Goal: Information Seeking & Learning: Find specific fact

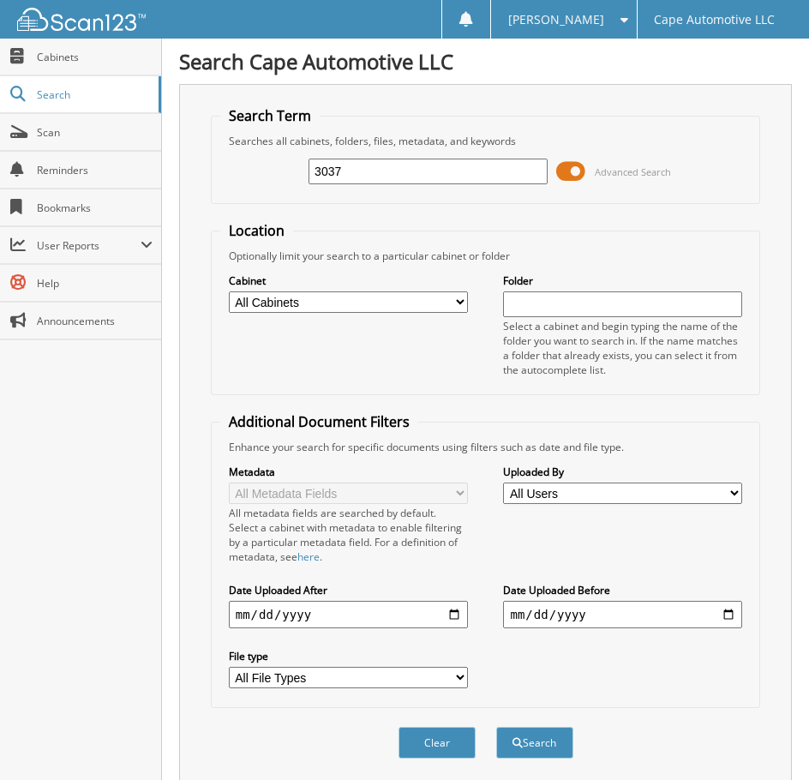
click at [378, 178] on input "3037" at bounding box center [428, 172] width 239 height 26
type input "07100"
click at [497, 727] on button "Search" at bounding box center [535, 743] width 77 height 32
click at [572, 179] on span at bounding box center [571, 172] width 29 height 26
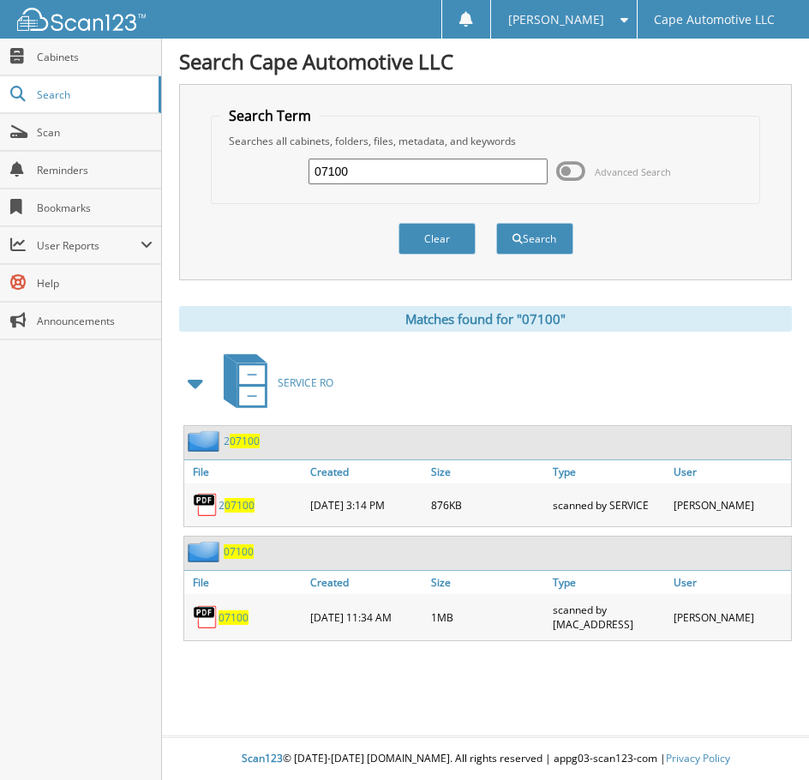
click at [242, 625] on span "07100" at bounding box center [234, 618] width 30 height 15
click at [387, 181] on input "07100" at bounding box center [428, 172] width 239 height 26
type input "07146"
click at [497, 223] on button "Search" at bounding box center [535, 239] width 77 height 32
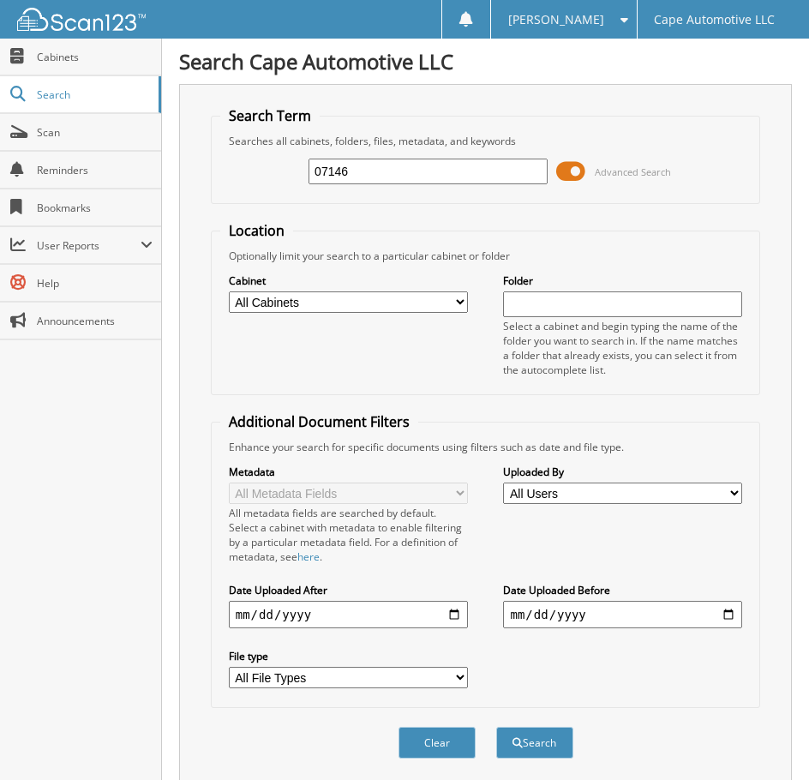
click at [576, 178] on span at bounding box center [571, 172] width 29 height 26
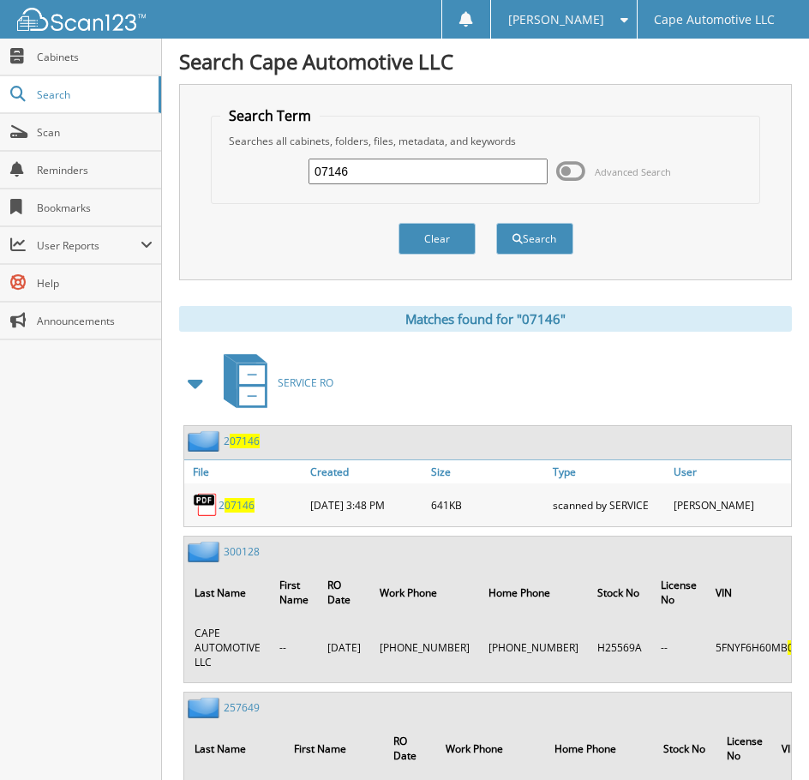
click at [412, 176] on input "07146" at bounding box center [428, 172] width 239 height 26
type input "07081"
click at [497, 223] on button "Search" at bounding box center [535, 239] width 77 height 32
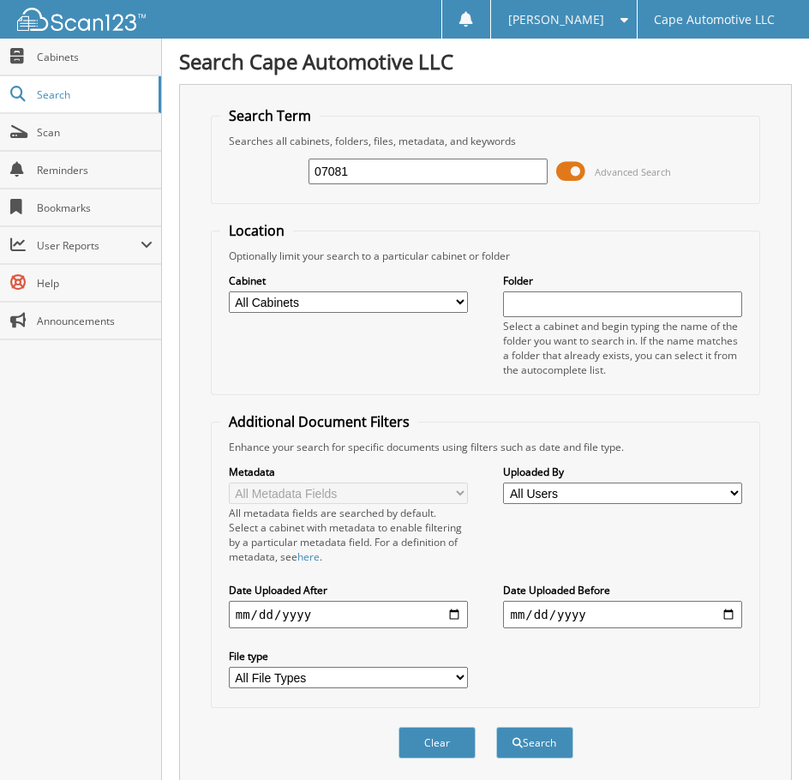
drag, startPoint x: 439, startPoint y: 183, endPoint x: 303, endPoint y: 180, distance: 136.4
click at [309, 180] on input "07081" at bounding box center [428, 172] width 239 height 26
type input "07081"
click at [497, 727] on button "Search" at bounding box center [535, 743] width 77 height 32
click at [564, 177] on span at bounding box center [571, 172] width 29 height 26
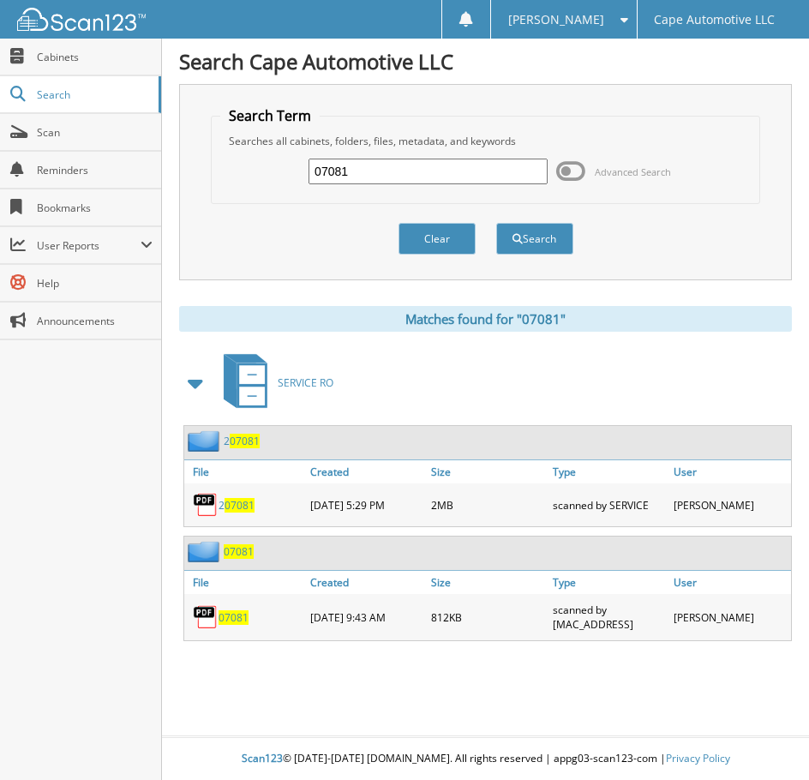
click at [237, 625] on span "07081" at bounding box center [234, 618] width 30 height 15
click at [387, 173] on input "07081" at bounding box center [428, 172] width 239 height 26
type input "06999"
click at [497, 223] on button "Search" at bounding box center [535, 239] width 77 height 32
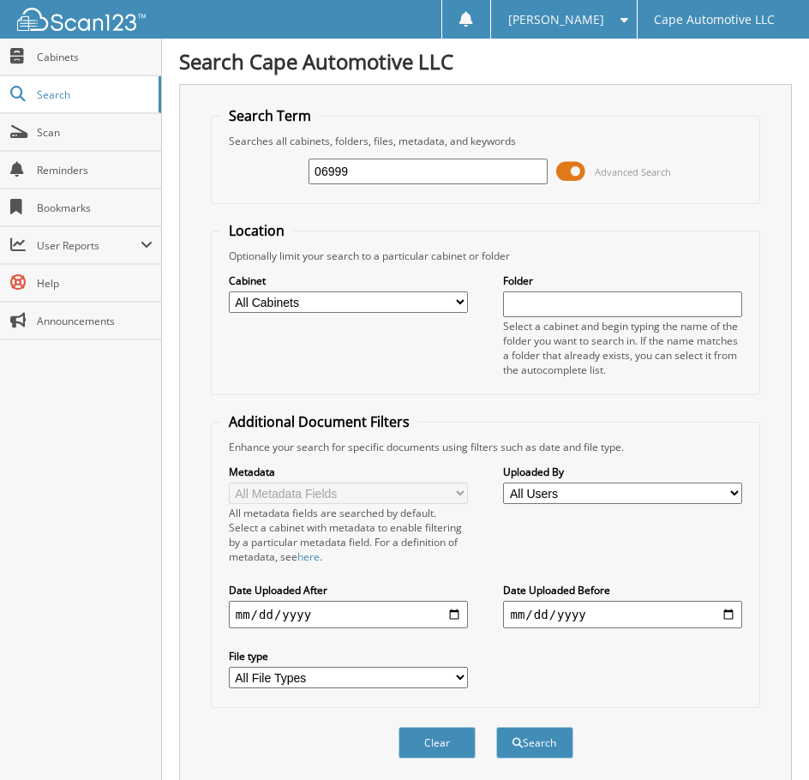
click at [565, 182] on span at bounding box center [571, 172] width 29 height 26
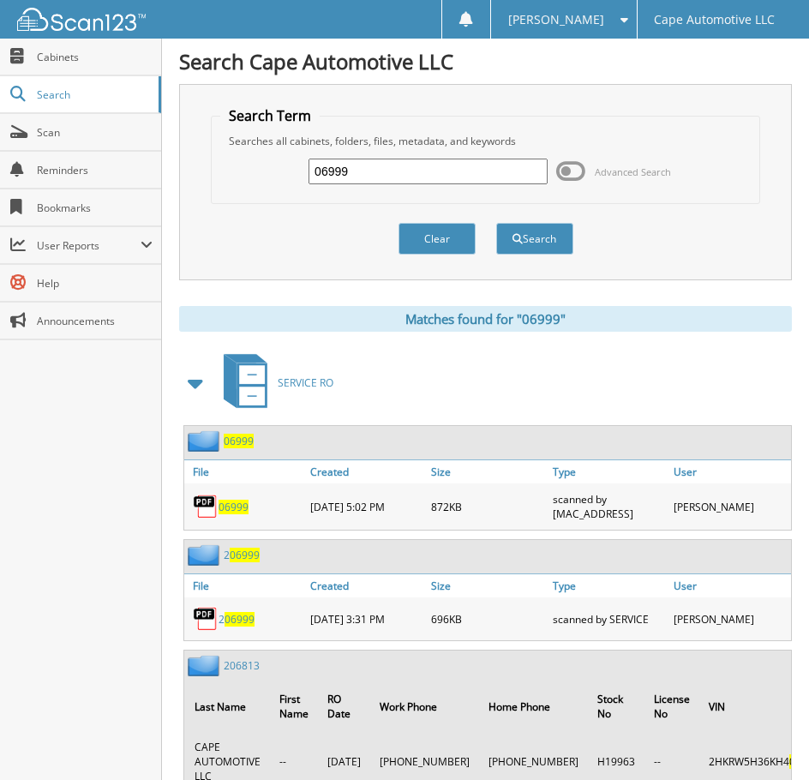
click at [242, 515] on span "06999" at bounding box center [234, 507] width 30 height 15
click at [360, 177] on input "06999" at bounding box center [428, 172] width 239 height 26
type input "06760"
click at [497, 223] on button "Search" at bounding box center [535, 239] width 77 height 32
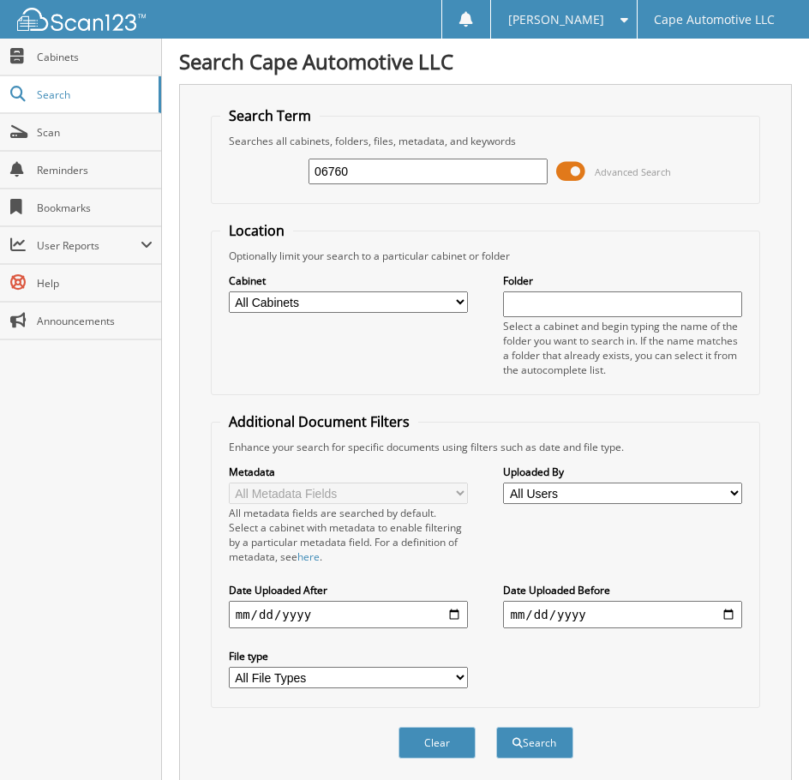
click at [570, 181] on span at bounding box center [571, 172] width 29 height 26
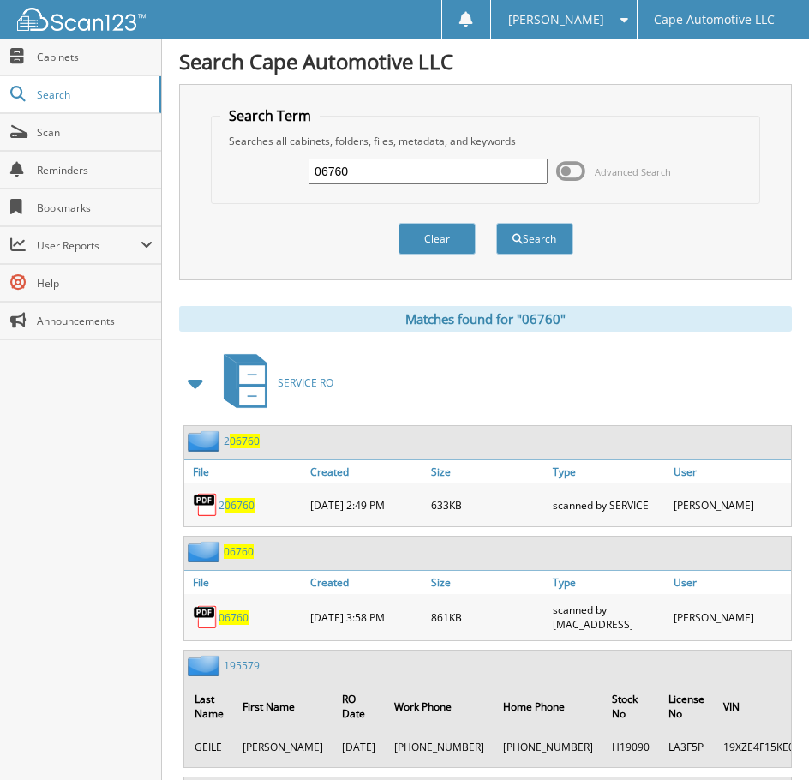
click at [230, 625] on span "06760" at bounding box center [234, 618] width 30 height 15
click at [367, 179] on input "06760" at bounding box center [428, 172] width 239 height 26
type input "06171"
click at [497, 223] on button "Search" at bounding box center [535, 239] width 77 height 32
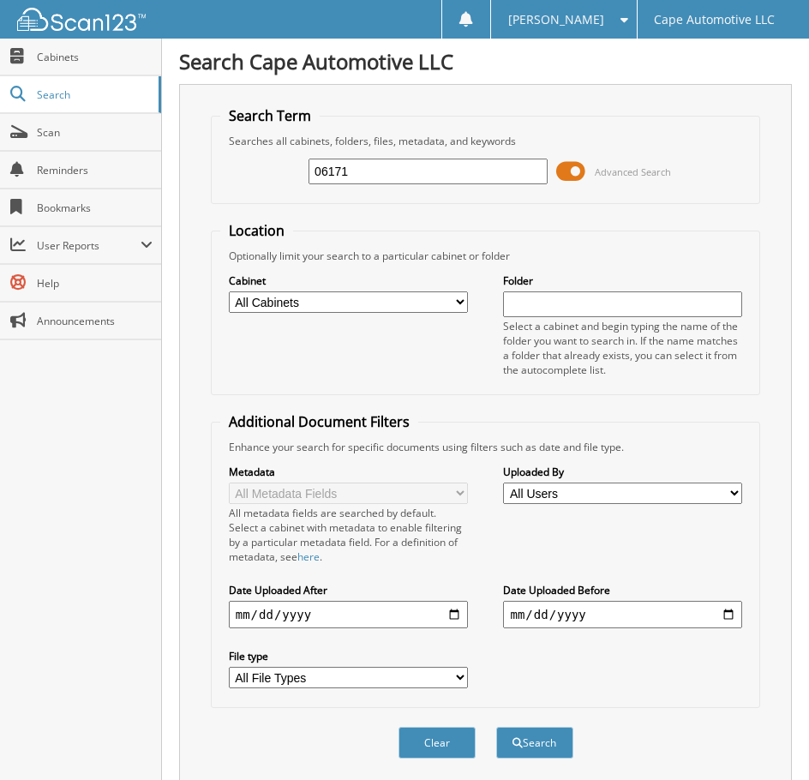
click at [580, 178] on span at bounding box center [571, 172] width 29 height 26
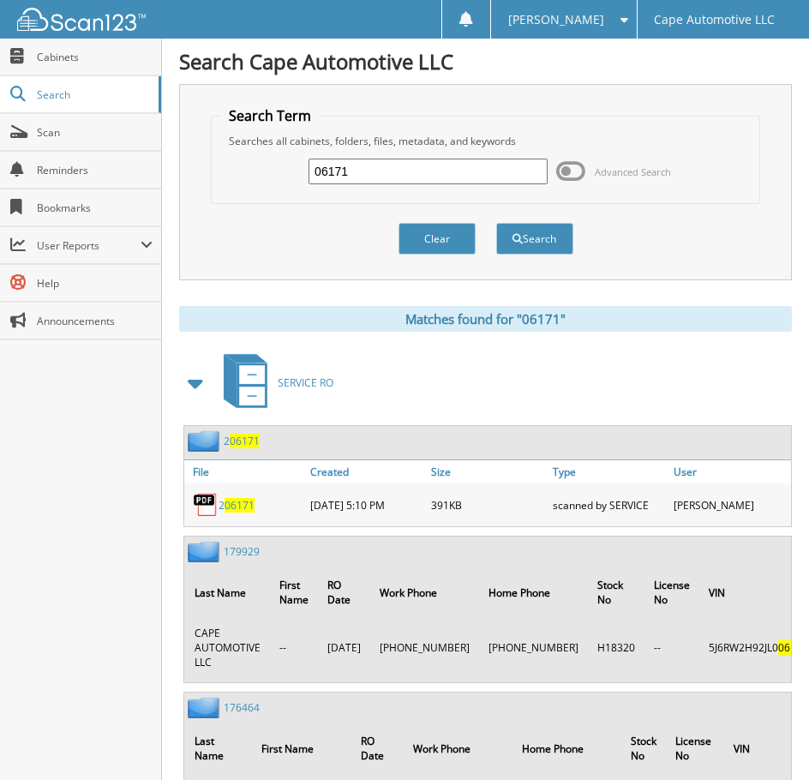
click at [380, 184] on input "06171" at bounding box center [428, 172] width 239 height 26
type input "06200"
click at [497, 223] on button "Search" at bounding box center [535, 239] width 77 height 32
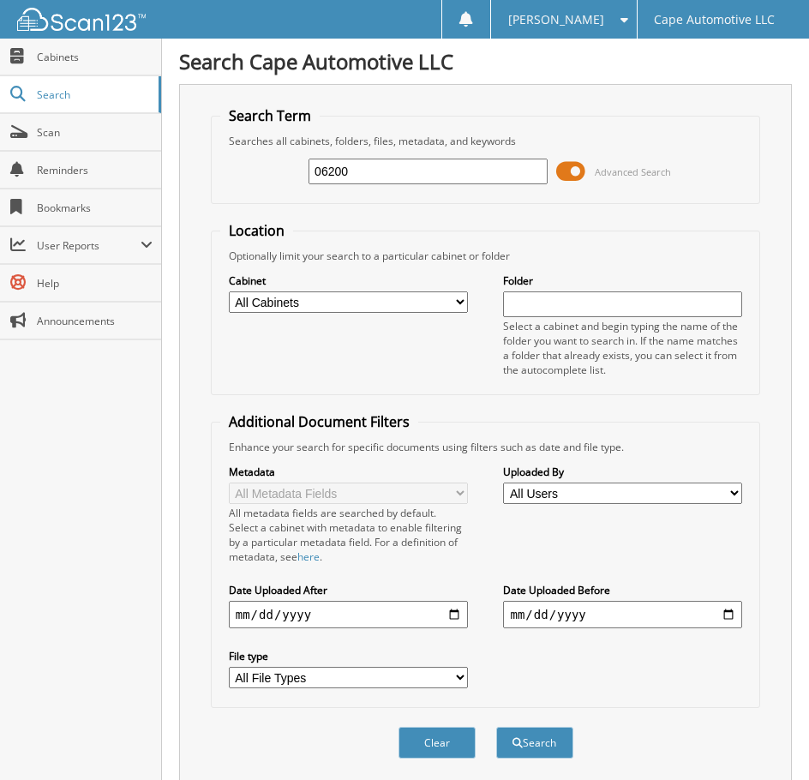
click at [569, 180] on span at bounding box center [571, 172] width 29 height 26
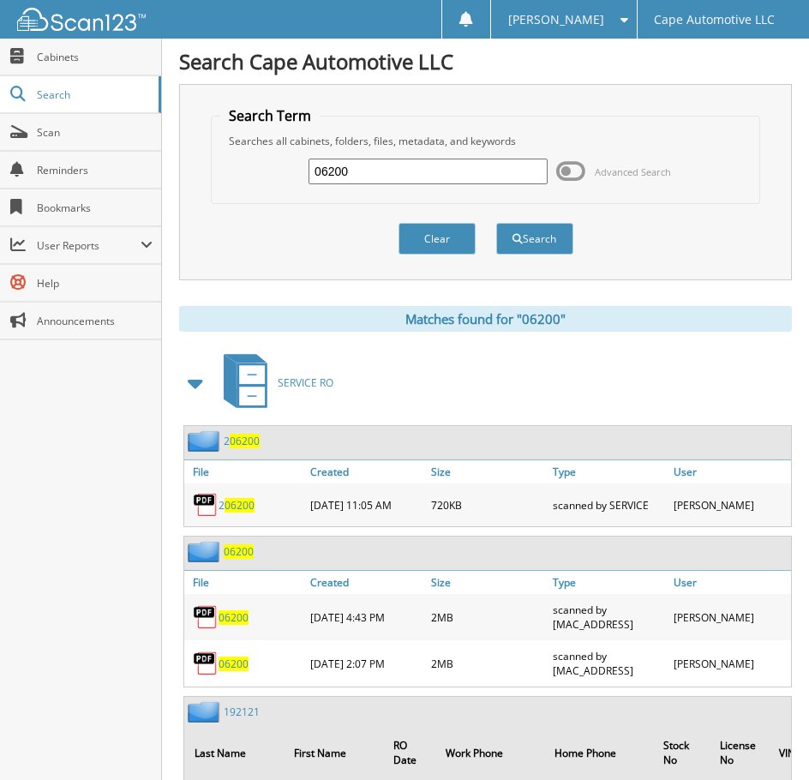
click at [238, 671] on span "06200" at bounding box center [234, 664] width 30 height 15
click at [370, 184] on input "06200" at bounding box center [428, 172] width 239 height 26
type input "05879"
click at [497, 223] on button "Search" at bounding box center [535, 239] width 77 height 32
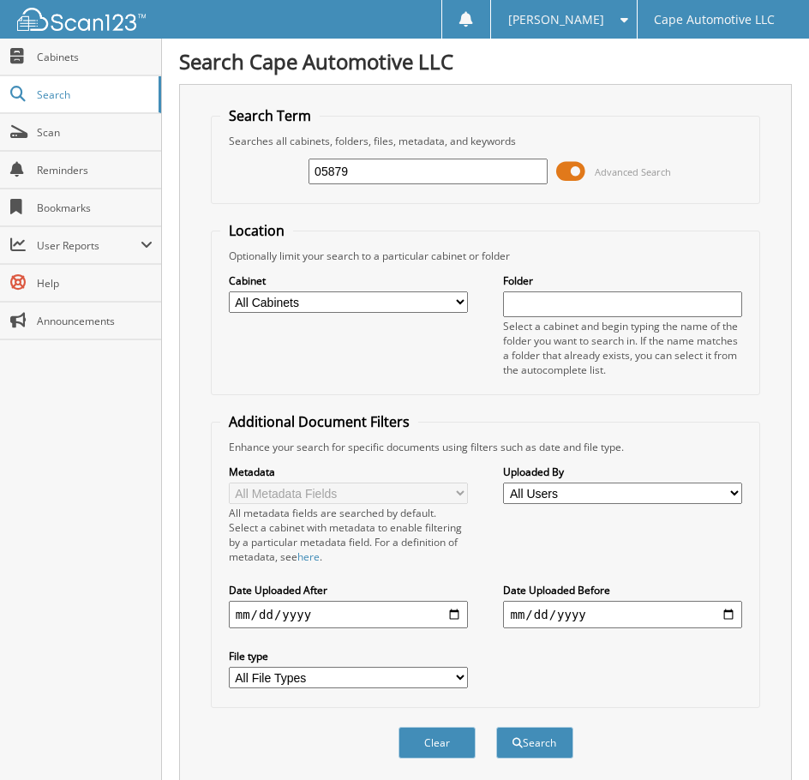
click at [573, 178] on span at bounding box center [571, 172] width 29 height 26
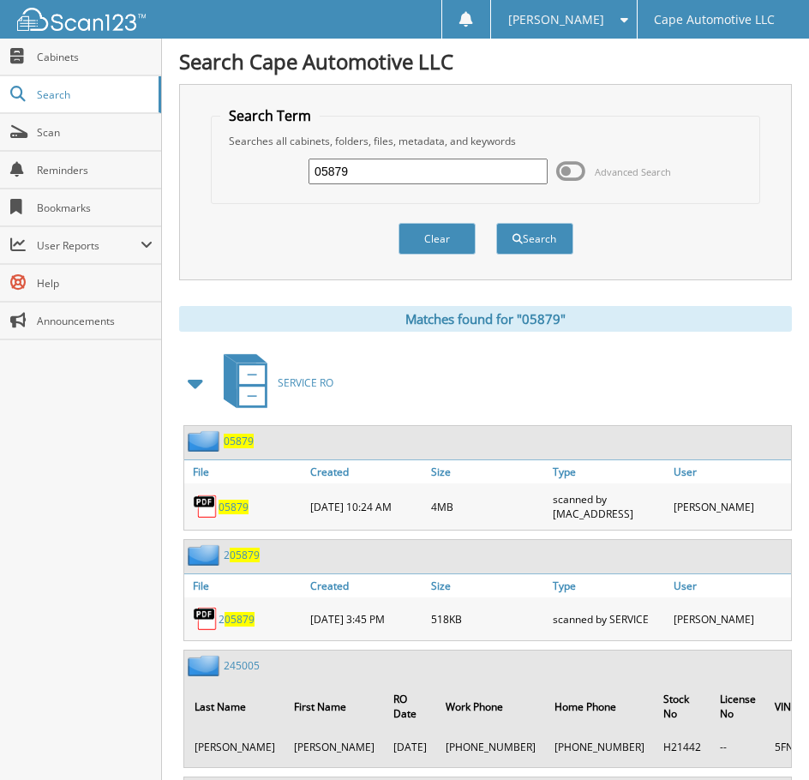
click at [238, 515] on span "05879" at bounding box center [234, 507] width 30 height 15
click at [390, 182] on input "05879" at bounding box center [428, 172] width 239 height 26
type input "05553"
click at [497, 223] on button "Search" at bounding box center [535, 239] width 77 height 32
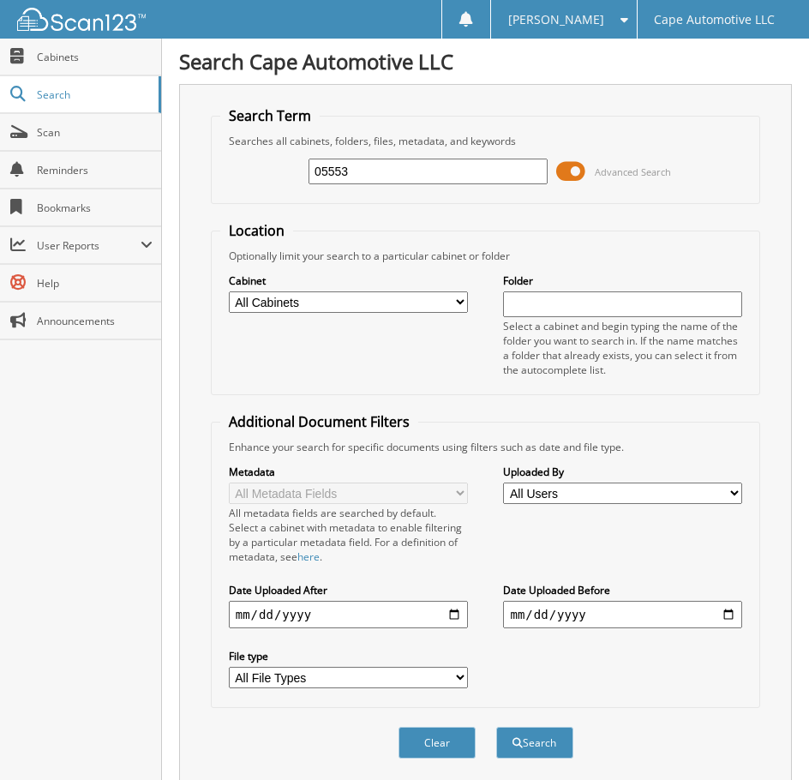
click at [564, 180] on span at bounding box center [571, 172] width 29 height 26
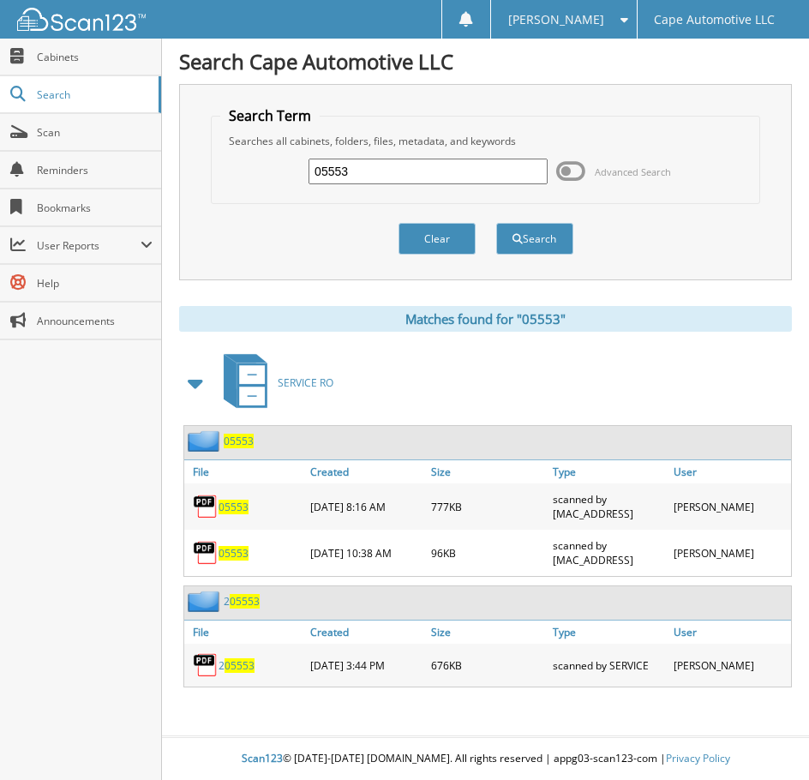
click at [236, 561] on span "05553" at bounding box center [234, 553] width 30 height 15
click at [234, 515] on span "05553" at bounding box center [234, 507] width 30 height 15
click at [396, 183] on input "05553" at bounding box center [428, 172] width 239 height 26
type input "05284"
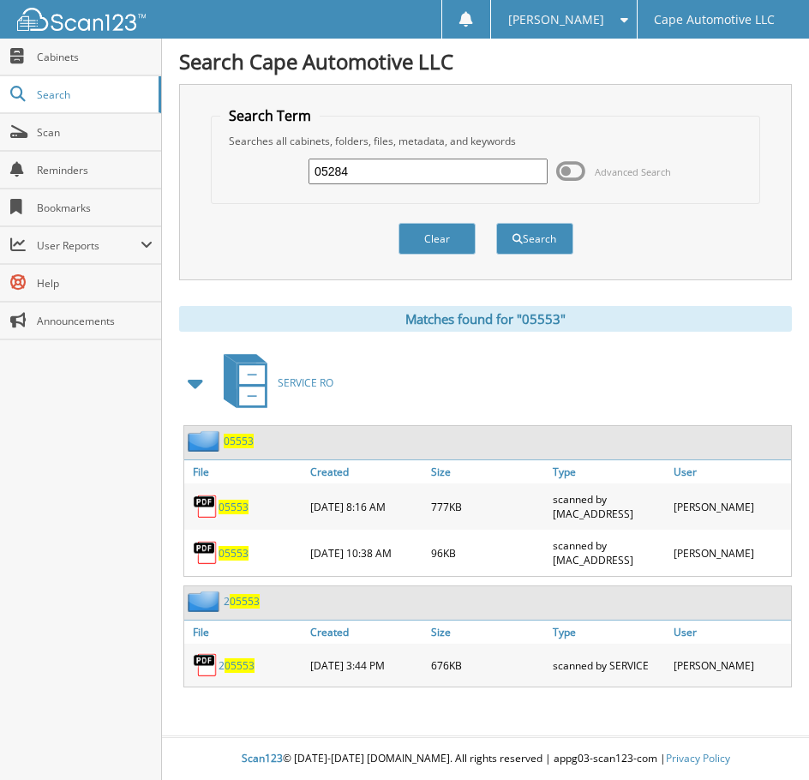
click at [497, 223] on button "Search" at bounding box center [535, 239] width 77 height 32
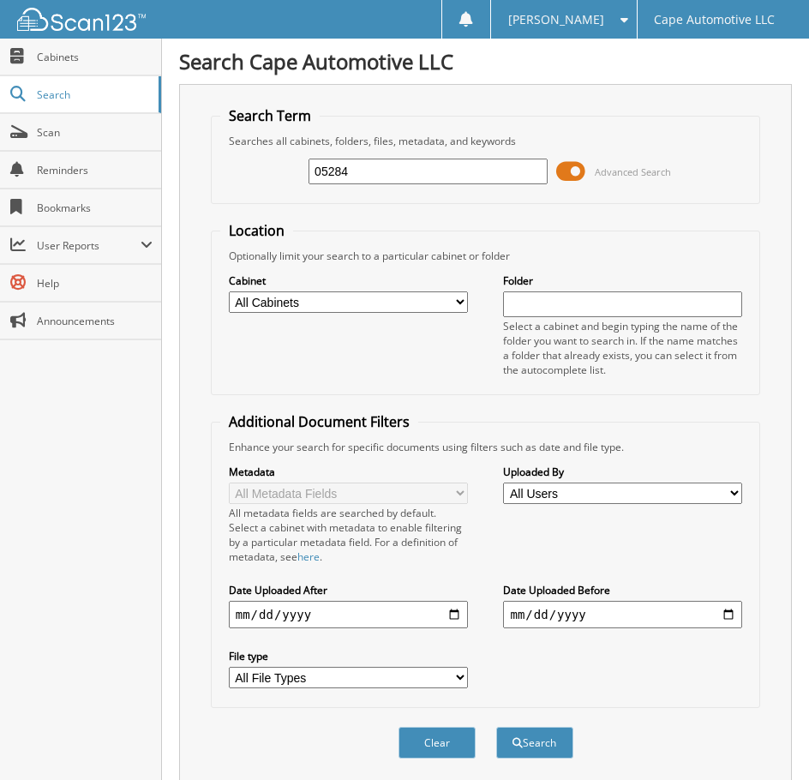
click at [562, 173] on span at bounding box center [571, 172] width 29 height 26
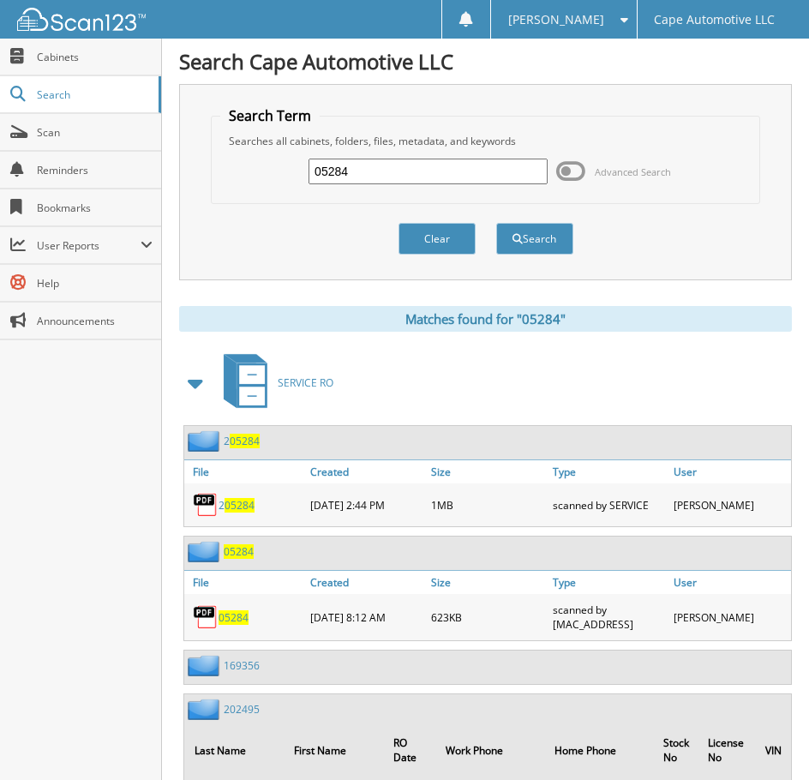
click at [399, 177] on input "05284" at bounding box center [428, 172] width 239 height 26
type input "03349"
click at [497, 223] on button "Search" at bounding box center [535, 239] width 77 height 32
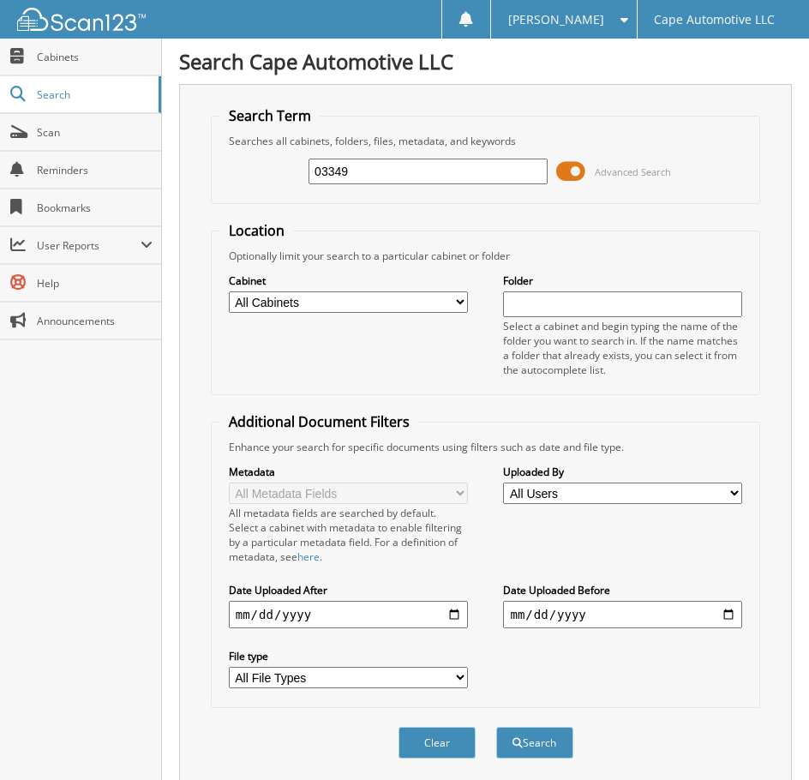
click at [566, 182] on span at bounding box center [571, 172] width 29 height 26
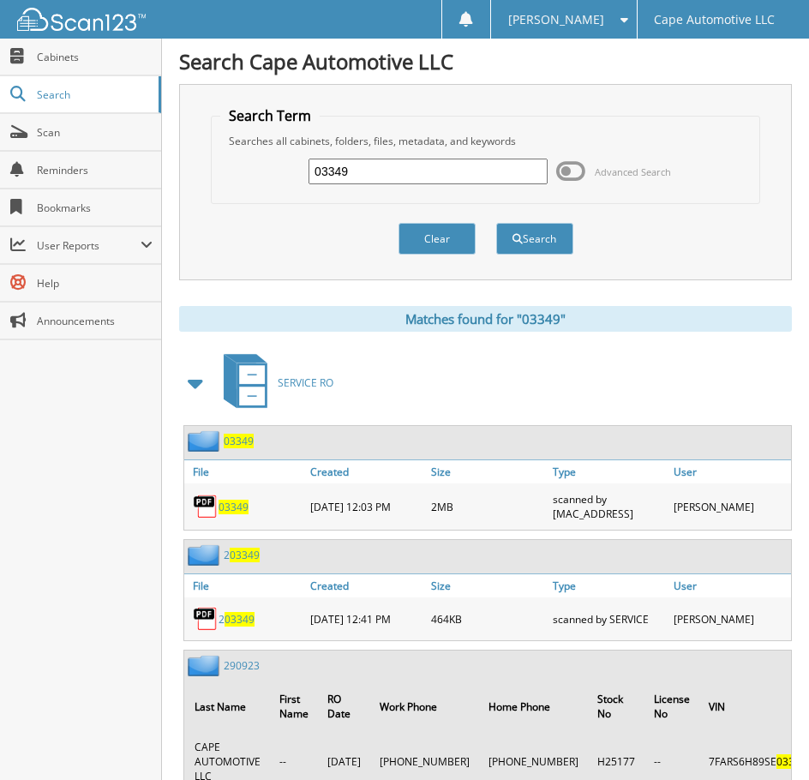
click at [239, 515] on span "03349" at bounding box center [234, 507] width 30 height 15
click at [384, 180] on input "03349" at bounding box center [428, 172] width 239 height 26
type input "02717"
click at [497, 223] on button "Search" at bounding box center [535, 239] width 77 height 32
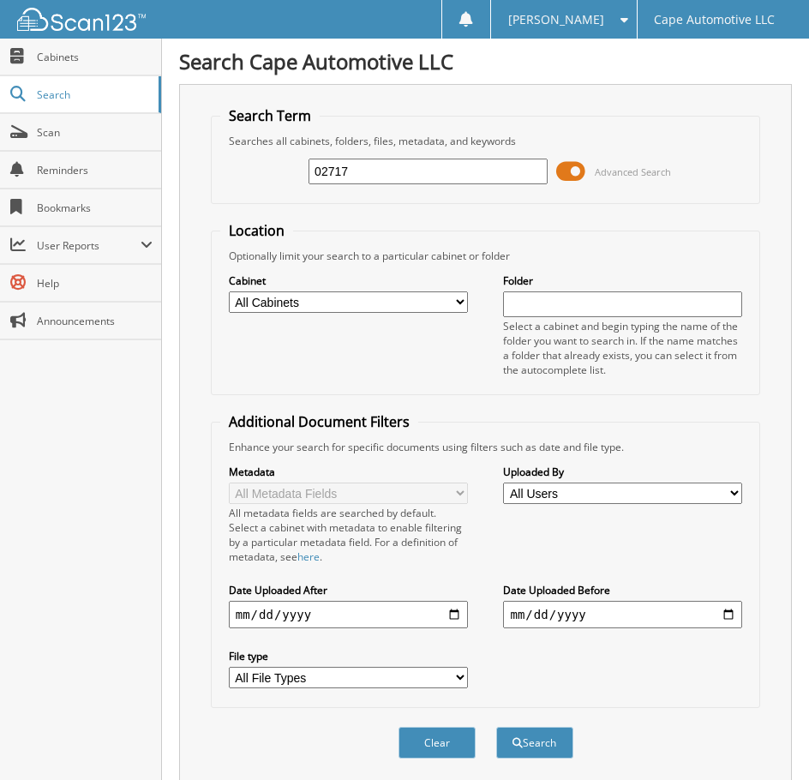
click at [566, 177] on span at bounding box center [571, 172] width 29 height 26
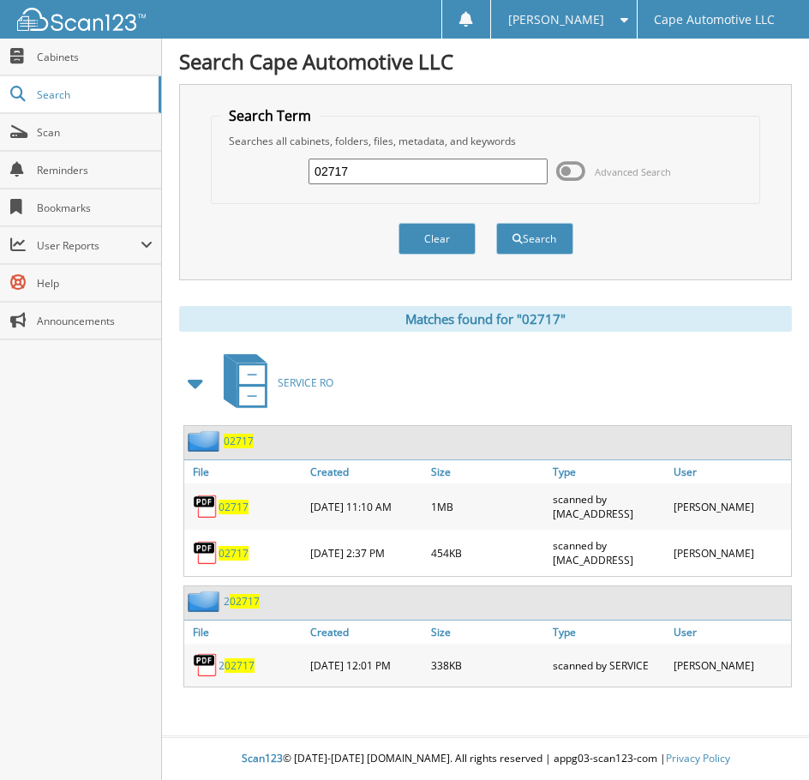
click at [236, 561] on span "02717" at bounding box center [234, 553] width 30 height 15
click at [234, 515] on span "02717" at bounding box center [234, 507] width 30 height 15
click at [387, 179] on input "02717" at bounding box center [428, 172] width 239 height 26
type input "02708"
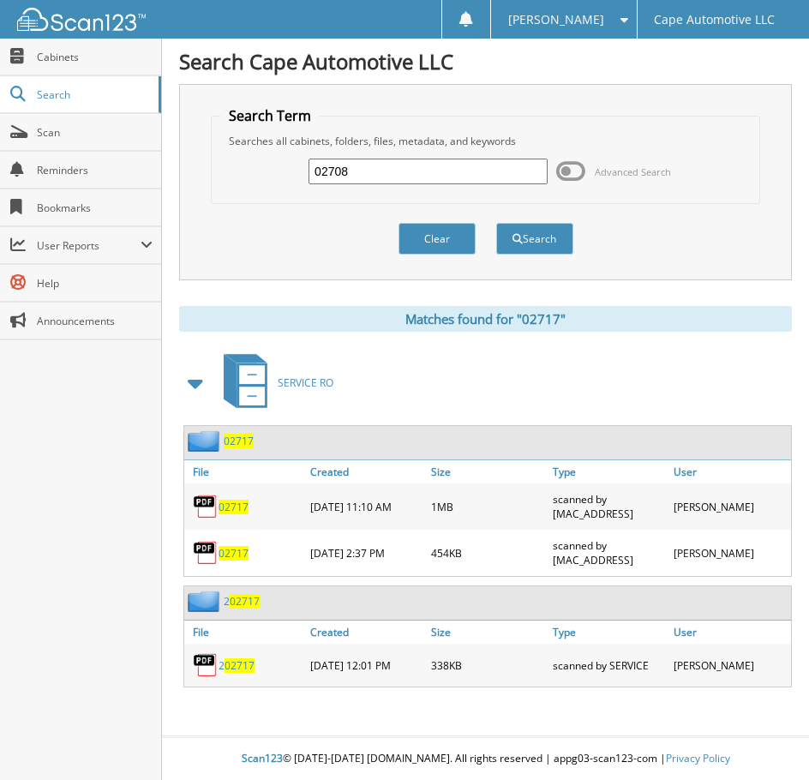
click at [497, 223] on button "Search" at bounding box center [535, 239] width 77 height 32
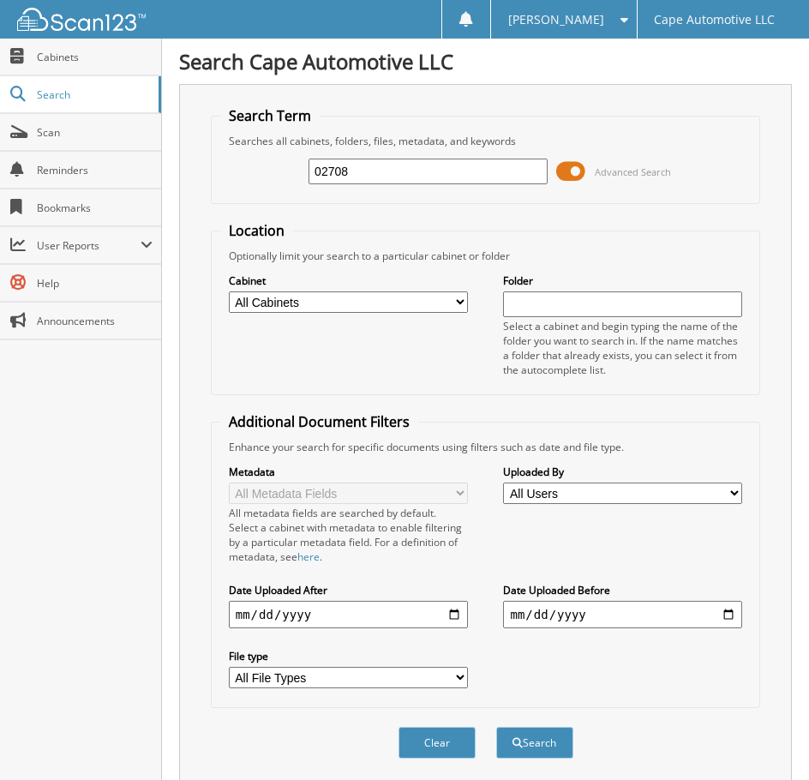
click at [569, 180] on span at bounding box center [571, 172] width 29 height 26
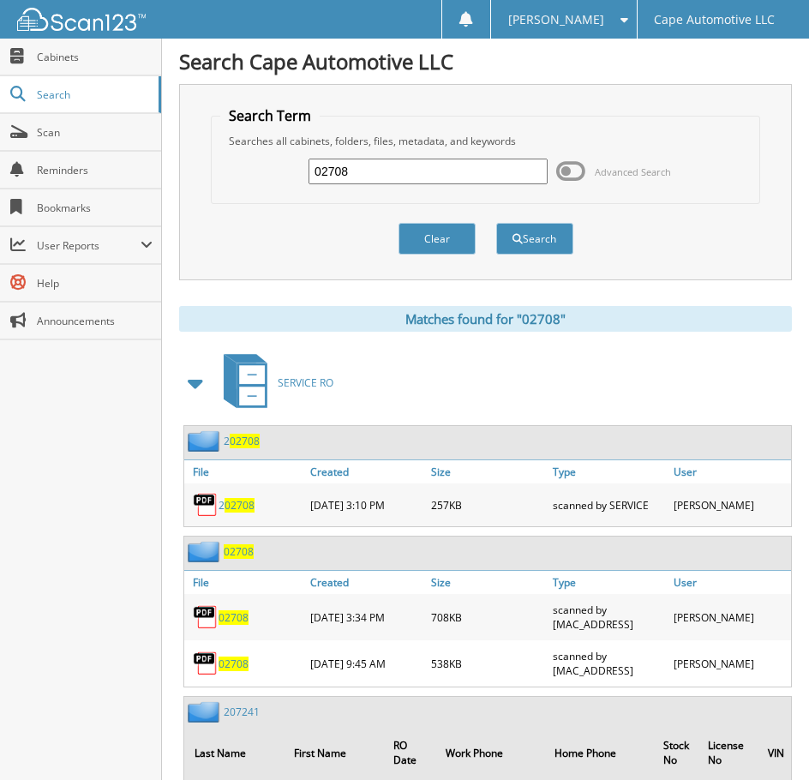
click at [243, 671] on span "02708" at bounding box center [234, 664] width 30 height 15
click at [389, 173] on input "02708" at bounding box center [428, 172] width 239 height 26
type input "02445"
click at [497, 223] on button "Search" at bounding box center [535, 239] width 77 height 32
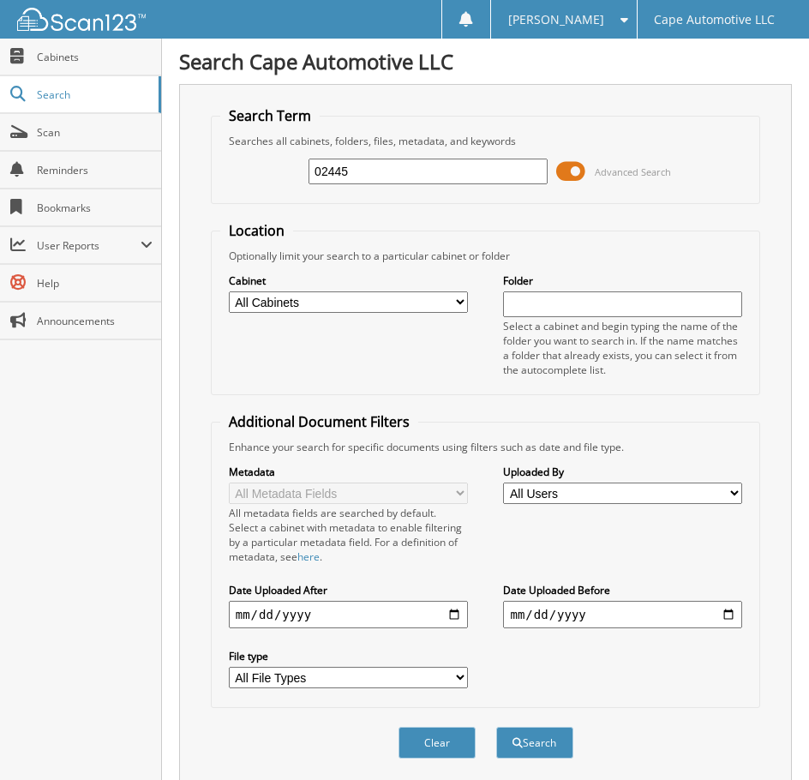
click at [574, 174] on span at bounding box center [571, 172] width 29 height 26
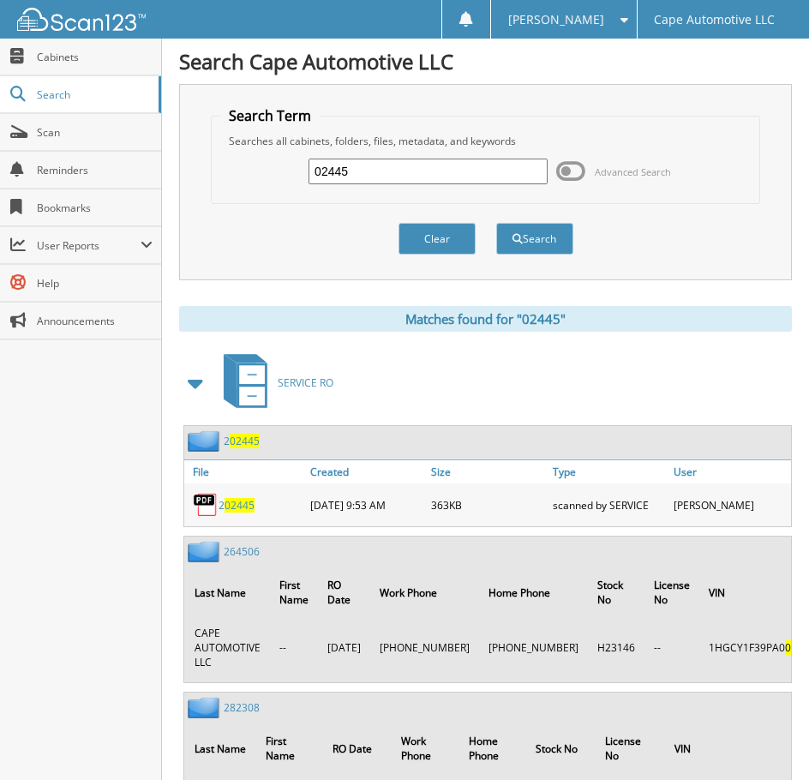
click at [575, 15] on span "[PERSON_NAME]" at bounding box center [557, 20] width 96 height 10
click at [594, 75] on link "Logout" at bounding box center [564, 84] width 146 height 30
